Goal: Check status: Check status

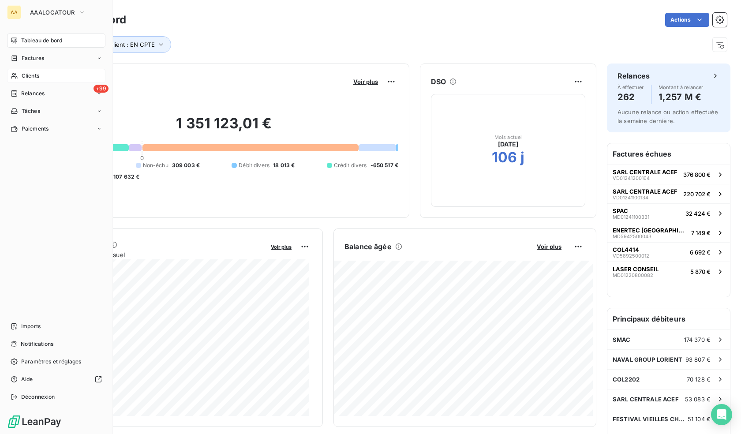
click at [26, 75] on span "Clients" at bounding box center [31, 76] width 18 height 8
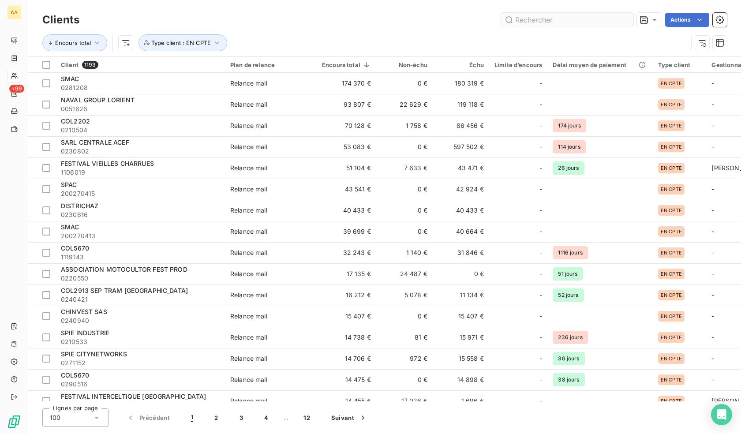
click at [551, 26] on div "Clients Actions" at bounding box center [384, 20] width 684 height 19
click at [546, 19] on input "text" at bounding box center [567, 20] width 132 height 14
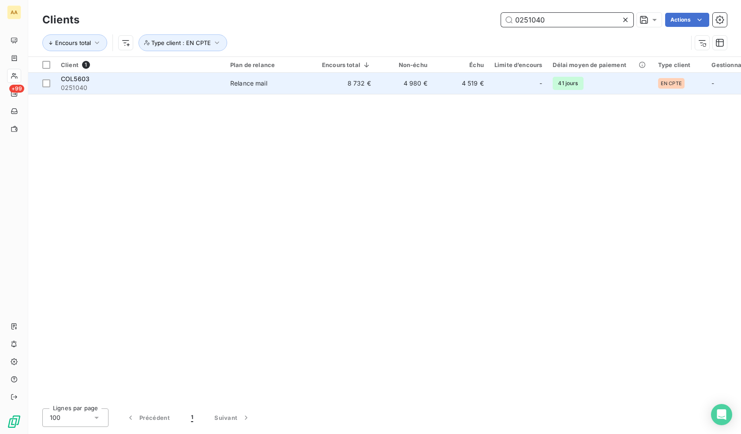
type input "0251040"
click at [74, 79] on span "COL5603" at bounding box center [75, 78] width 29 height 7
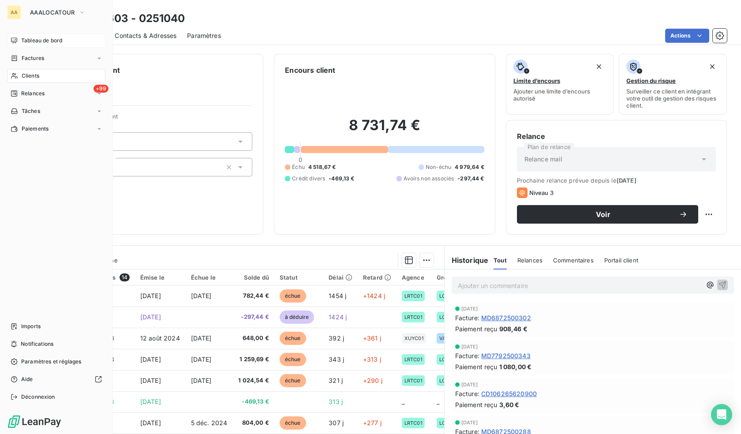
click at [33, 38] on span "Tableau de bord" at bounding box center [41, 41] width 41 height 8
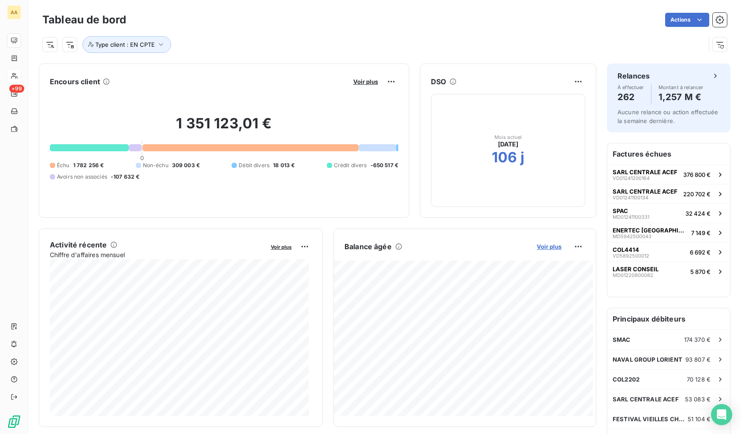
click at [549, 246] on span "Voir plus" at bounding box center [549, 246] width 25 height 7
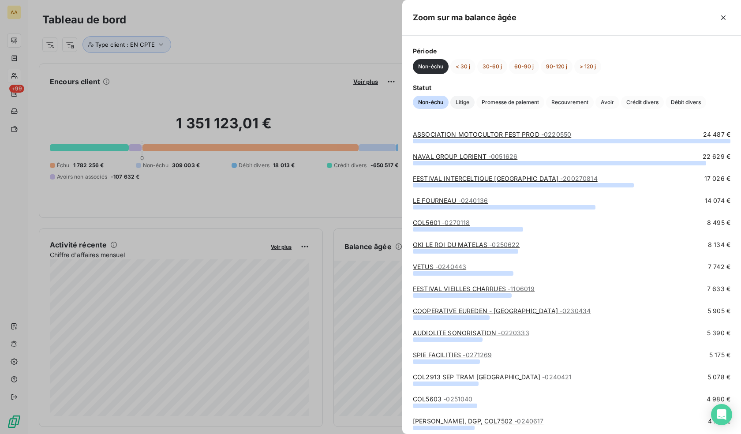
click at [460, 102] on span "Litige" at bounding box center [462, 102] width 24 height 13
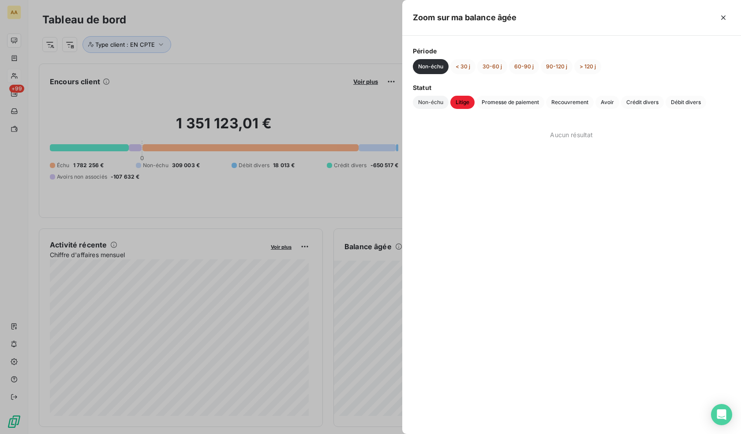
click at [432, 101] on span "Non-échu" at bounding box center [431, 102] width 36 height 13
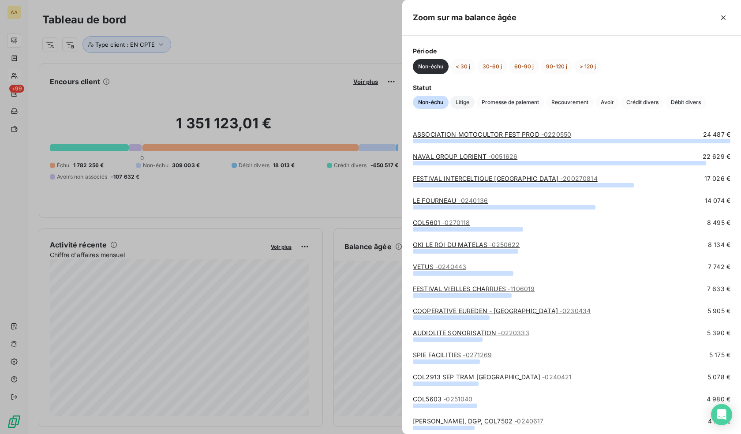
click at [466, 101] on span "Litige" at bounding box center [462, 102] width 24 height 13
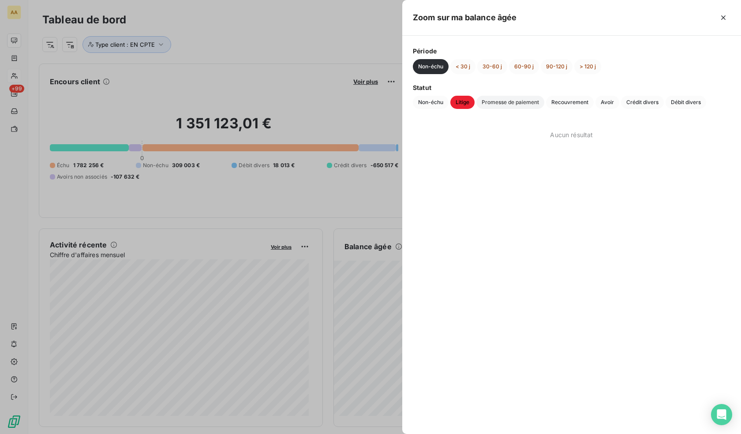
click at [501, 101] on span "Promesse de paiement" at bounding box center [510, 102] width 68 height 13
click at [567, 104] on span "Recouvrement" at bounding box center [570, 102] width 48 height 13
click at [614, 102] on span "Avoir" at bounding box center [607, 102] width 24 height 13
drag, startPoint x: 641, startPoint y: 103, endPoint x: 649, endPoint y: 106, distance: 8.4
click at [642, 104] on span "Crédit divers" at bounding box center [642, 102] width 43 height 13
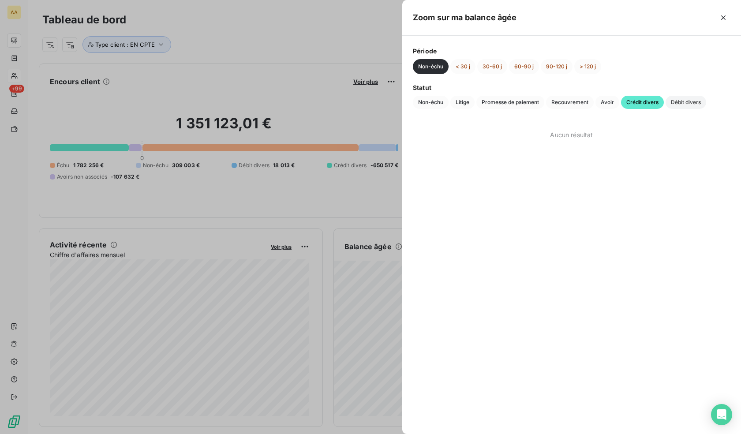
click at [685, 101] on span "Débit divers" at bounding box center [685, 102] width 41 height 13
click at [423, 105] on span "Non-échu" at bounding box center [431, 102] width 36 height 13
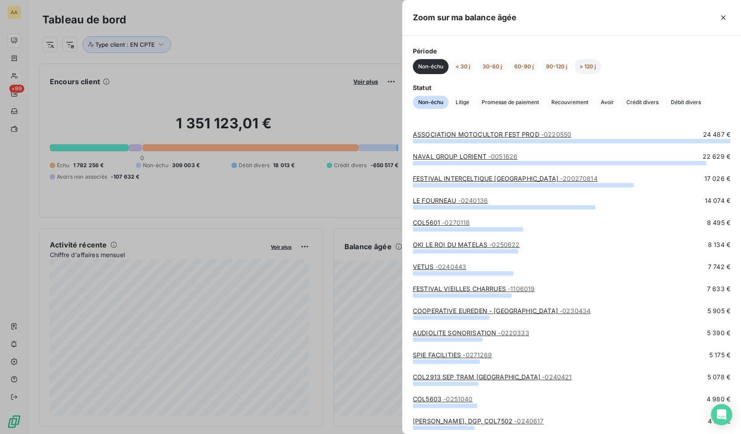
click at [585, 67] on button "> 120 j" at bounding box center [587, 66] width 27 height 15
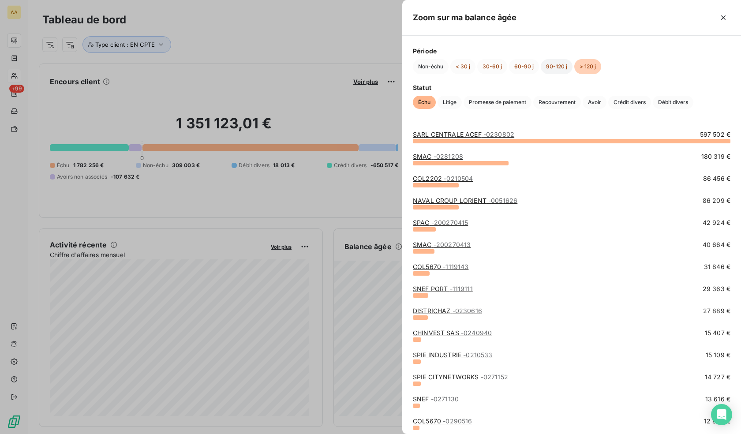
click at [563, 67] on button "90-120 j" at bounding box center [557, 66] width 32 height 15
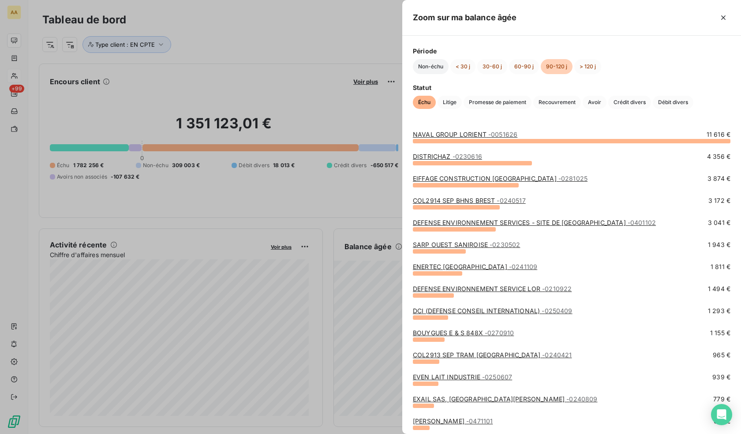
click at [423, 65] on button "Non-échu" at bounding box center [431, 66] width 36 height 15
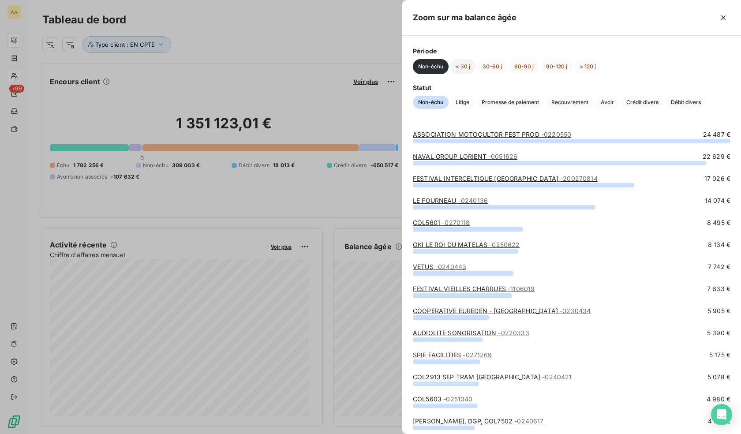
click at [466, 67] on button "< 30 j" at bounding box center [462, 66] width 25 height 15
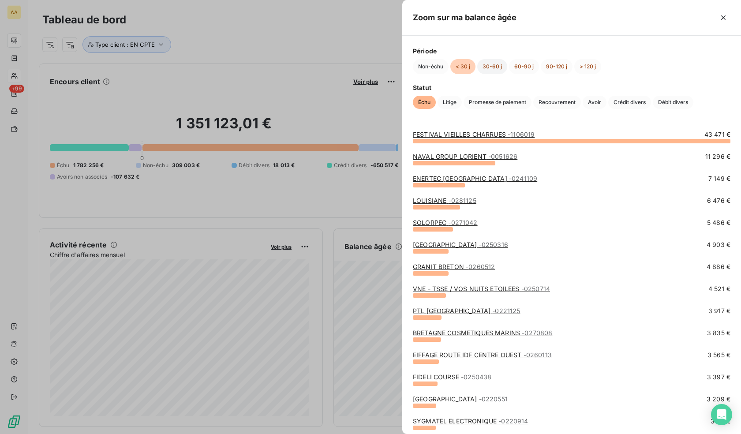
click at [493, 67] on button "30-60 j" at bounding box center [492, 66] width 30 height 15
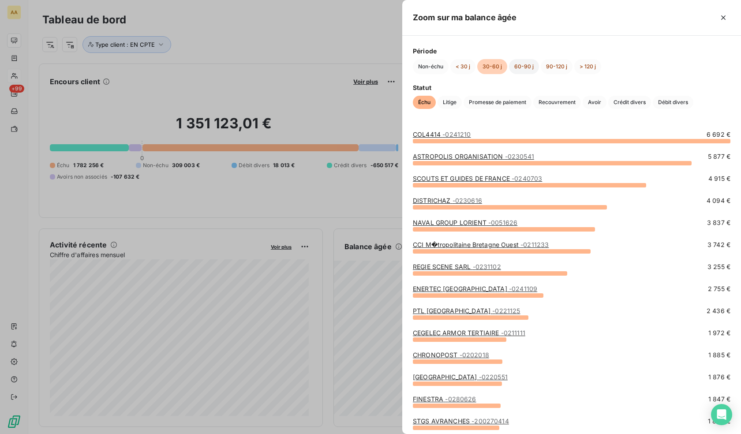
click at [520, 66] on button "60-90 j" at bounding box center [524, 66] width 30 height 15
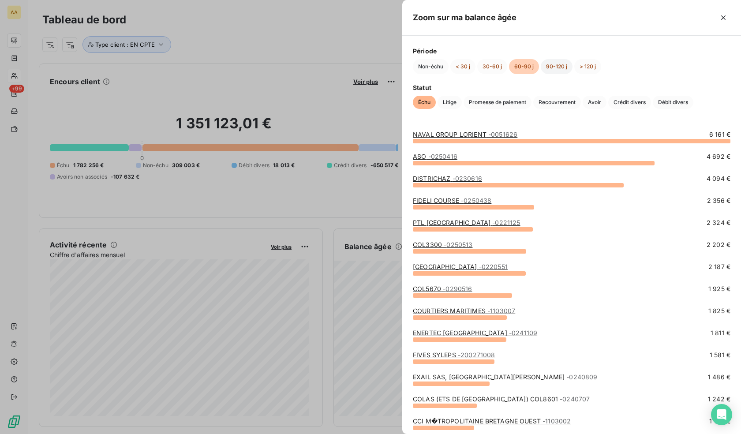
click at [559, 67] on button "90-120 j" at bounding box center [557, 66] width 32 height 15
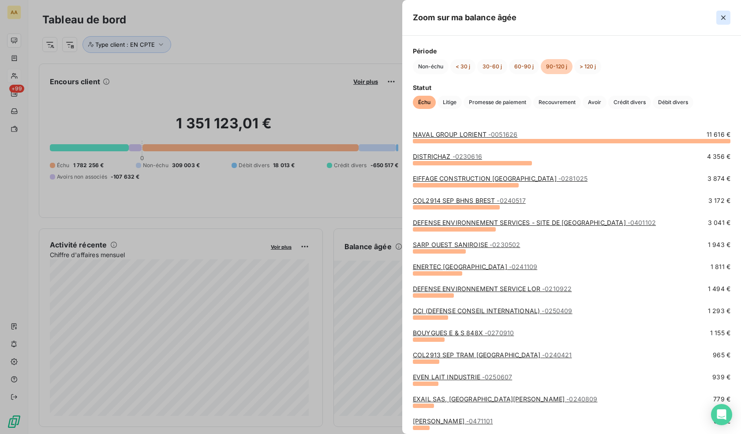
click at [723, 17] on icon "button" at bounding box center [723, 17] width 4 height 4
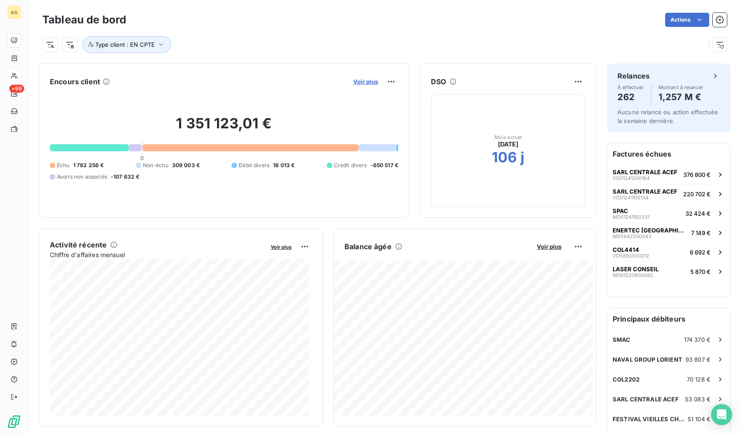
click at [355, 81] on span "Voir plus" at bounding box center [365, 81] width 25 height 7
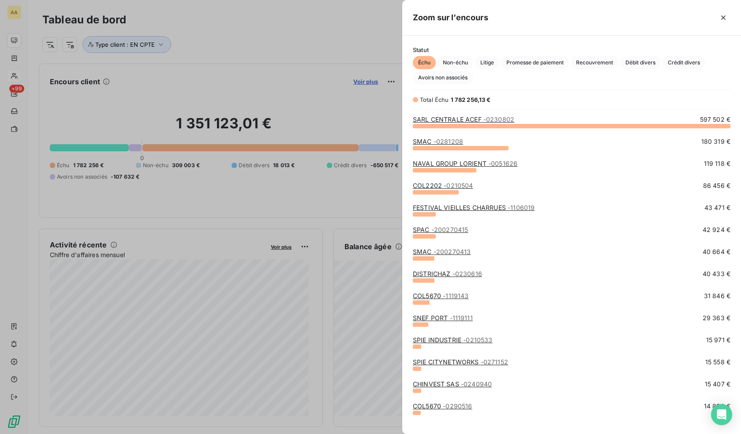
scroll to position [302, 332]
click at [304, 204] on div at bounding box center [370, 217] width 741 height 434
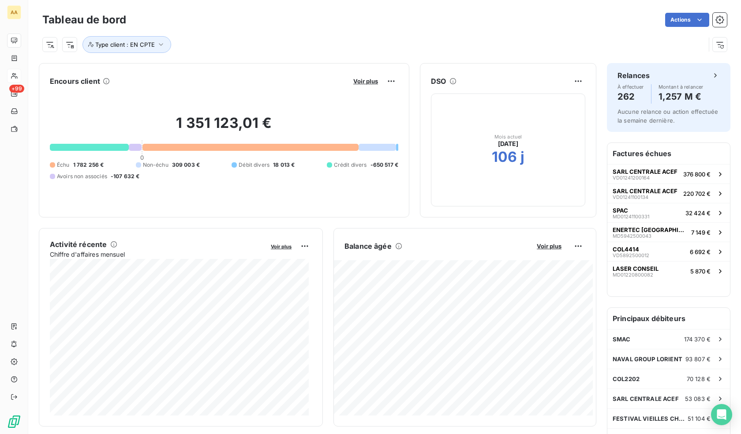
scroll to position [0, 0]
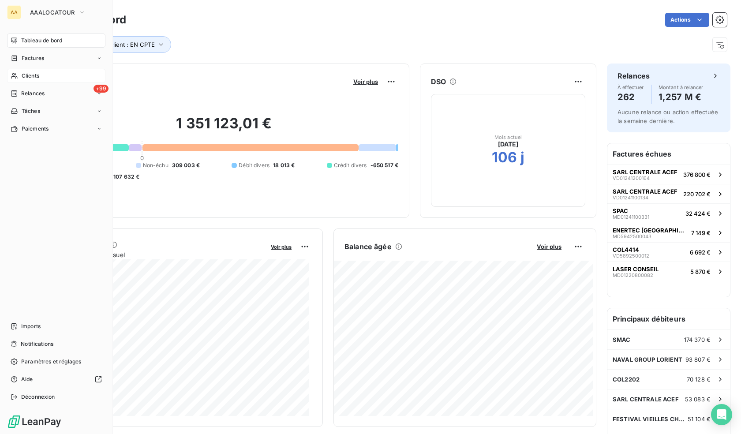
click at [35, 78] on span "Clients" at bounding box center [31, 76] width 18 height 8
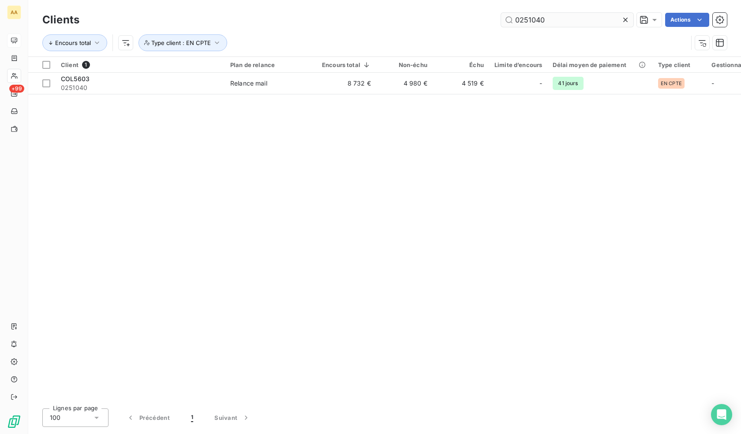
click at [554, 19] on input "0251040" at bounding box center [567, 20] width 132 height 14
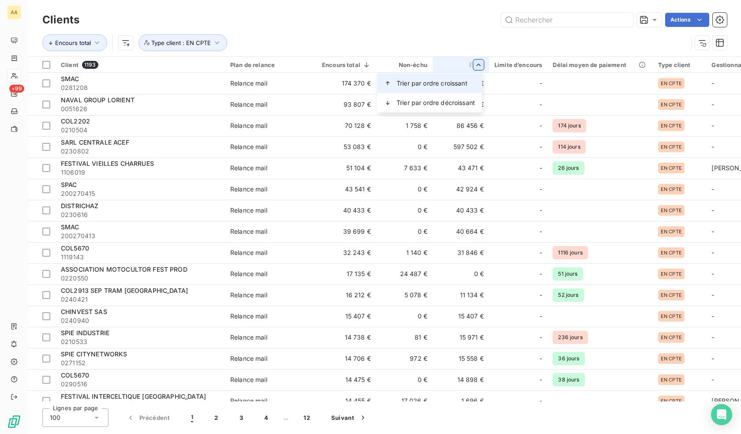
click at [451, 85] on span "Trier par ordre croissant" at bounding box center [431, 83] width 71 height 9
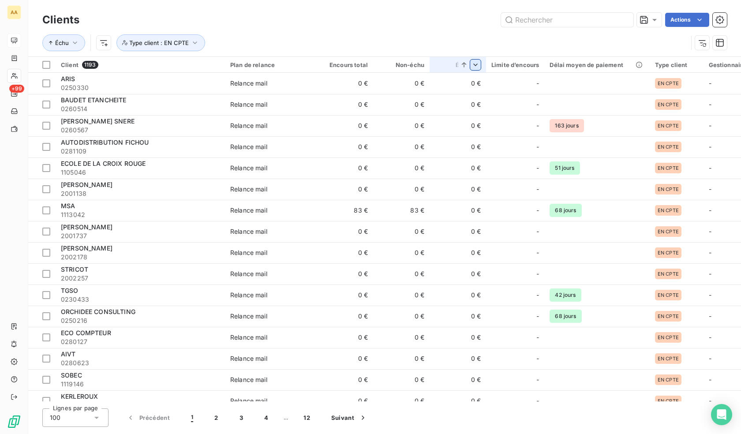
click at [462, 67] on icon at bounding box center [464, 64] width 9 height 9
click at [469, 68] on div at bounding box center [466, 65] width 28 height 11
click at [465, 105] on div "Trier par ordre décroissant" at bounding box center [414, 102] width 129 height 19
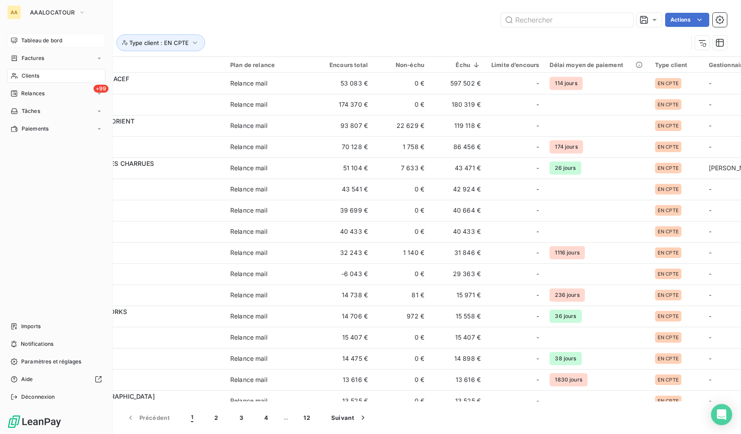
click at [29, 75] on span "Clients" at bounding box center [31, 76] width 18 height 8
click at [36, 36] on div "Tableau de bord" at bounding box center [56, 41] width 98 height 14
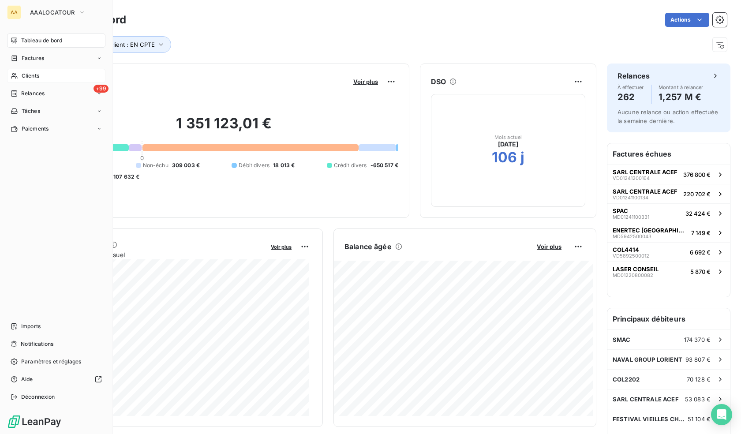
click at [20, 74] on div "Clients" at bounding box center [56, 76] width 98 height 14
